Goal: Check status

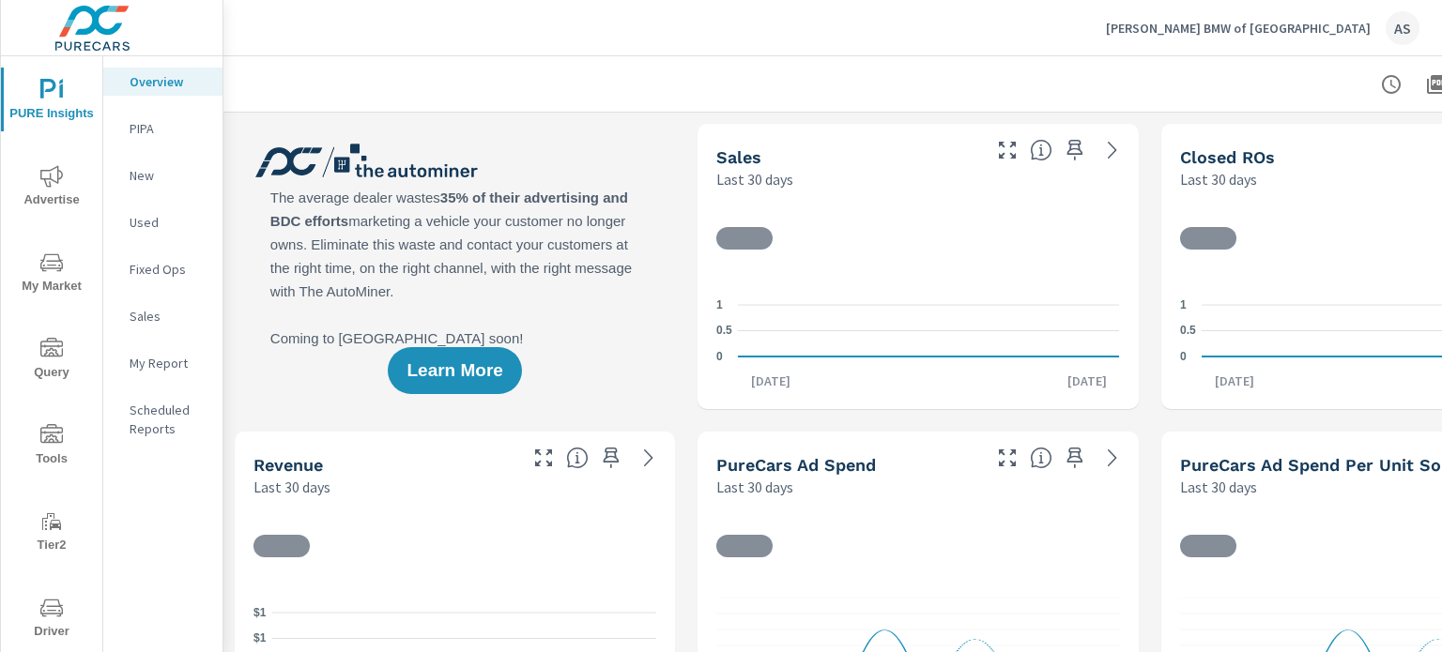
click at [53, 611] on icon "nav menu" at bounding box center [51, 608] width 23 height 23
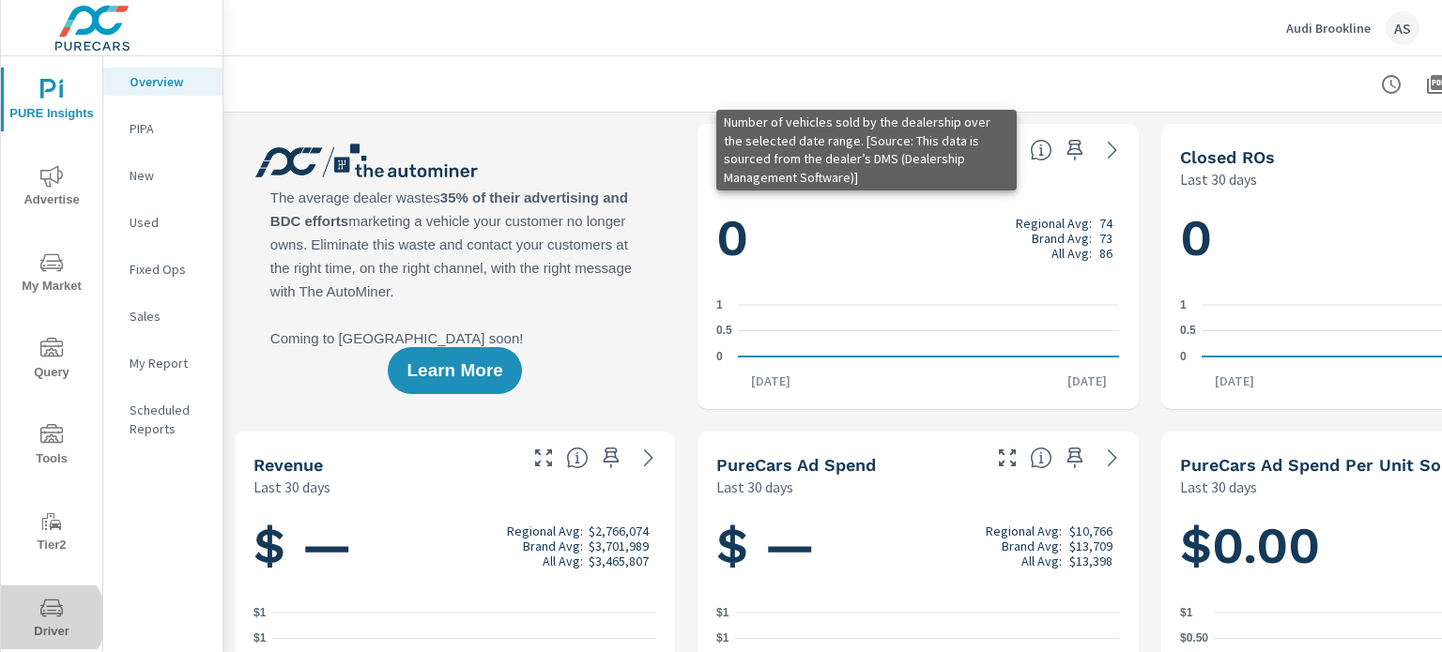
click at [45, 619] on icon "nav menu" at bounding box center [51, 608] width 23 height 23
